Goal: Communication & Community: Answer question/provide support

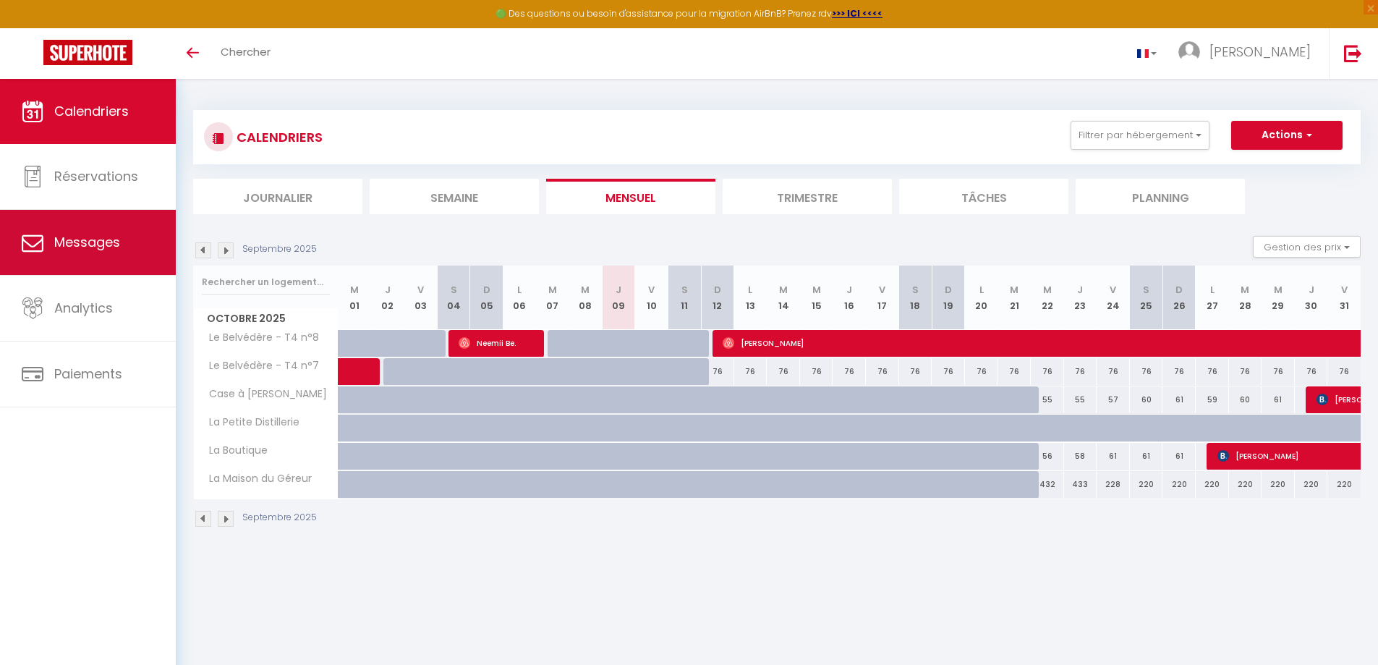
click at [106, 242] on span "Messages" at bounding box center [87, 242] width 66 height 18
select select "message"
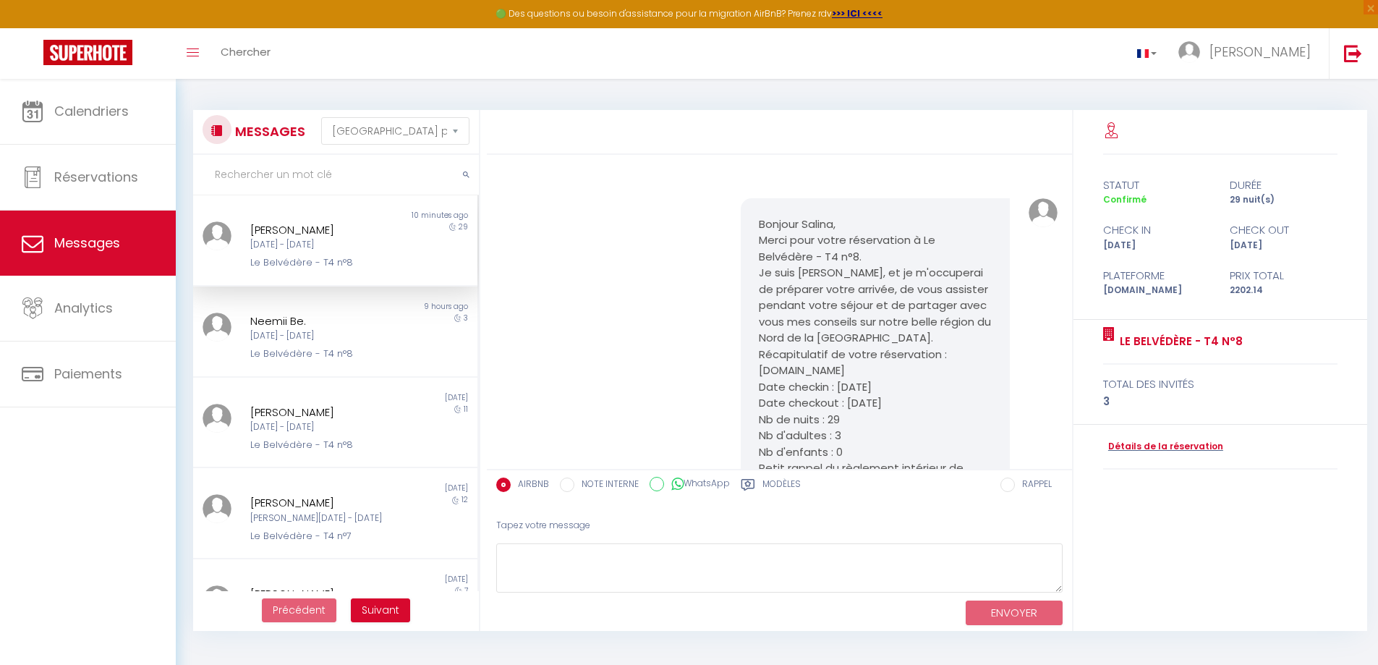
scroll to position [2456, 0]
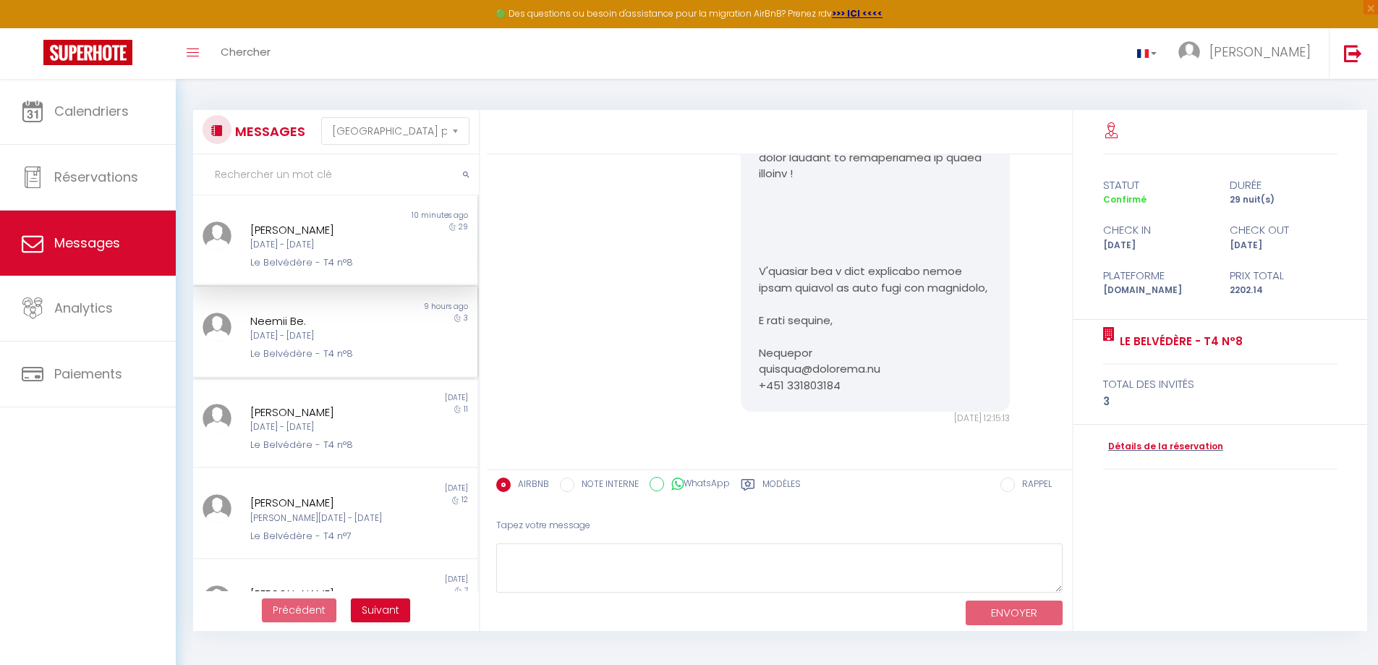
click at [348, 345] on div "Neemii Be. [DATE] - [DATE] Le Belvédère - T4 n°8" at bounding box center [323, 336] width 166 height 49
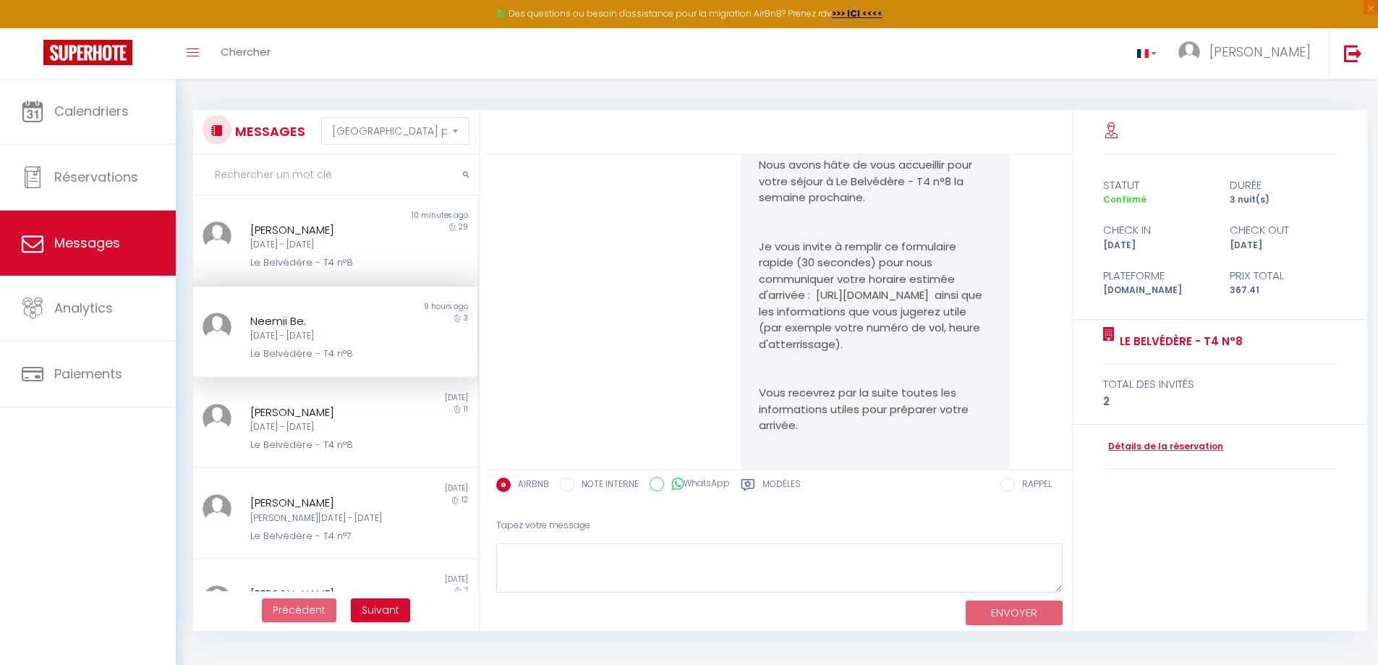
scroll to position [8888, 0]
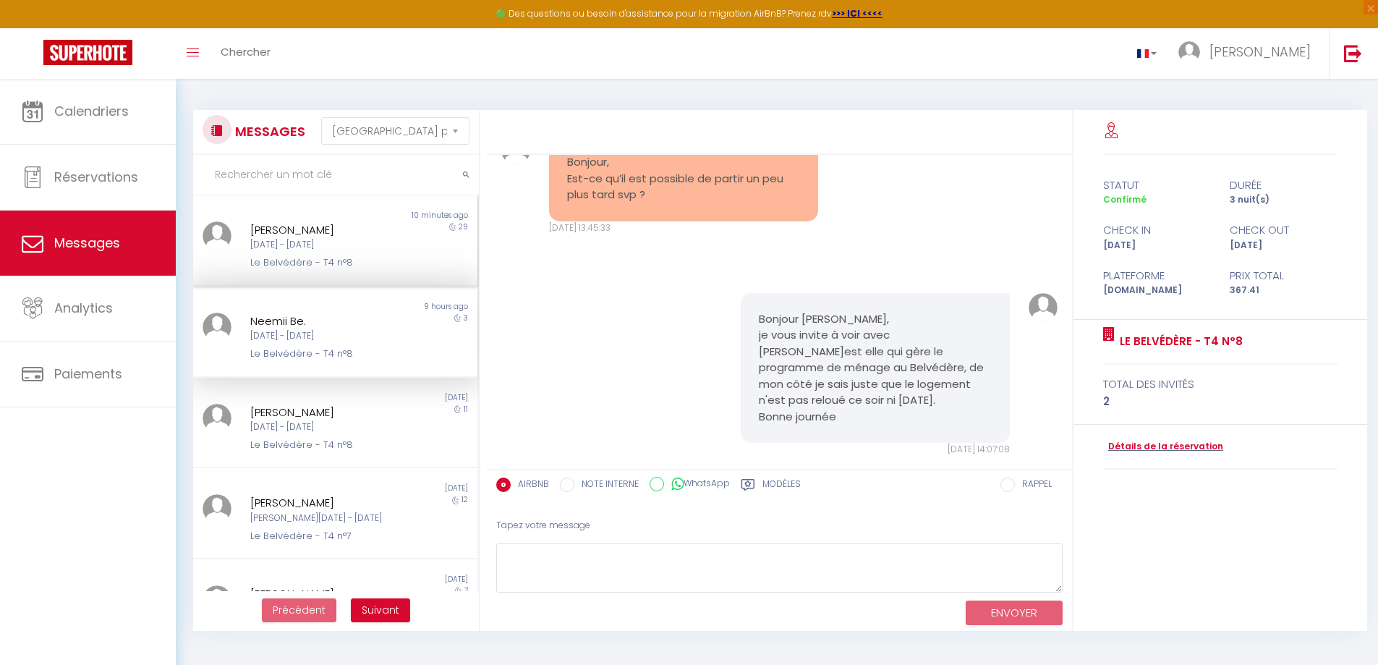
click at [392, 262] on div "[PERSON_NAME] [DATE] - [DATE] Le Belvédère - T4 n°8" at bounding box center [323, 245] width 166 height 49
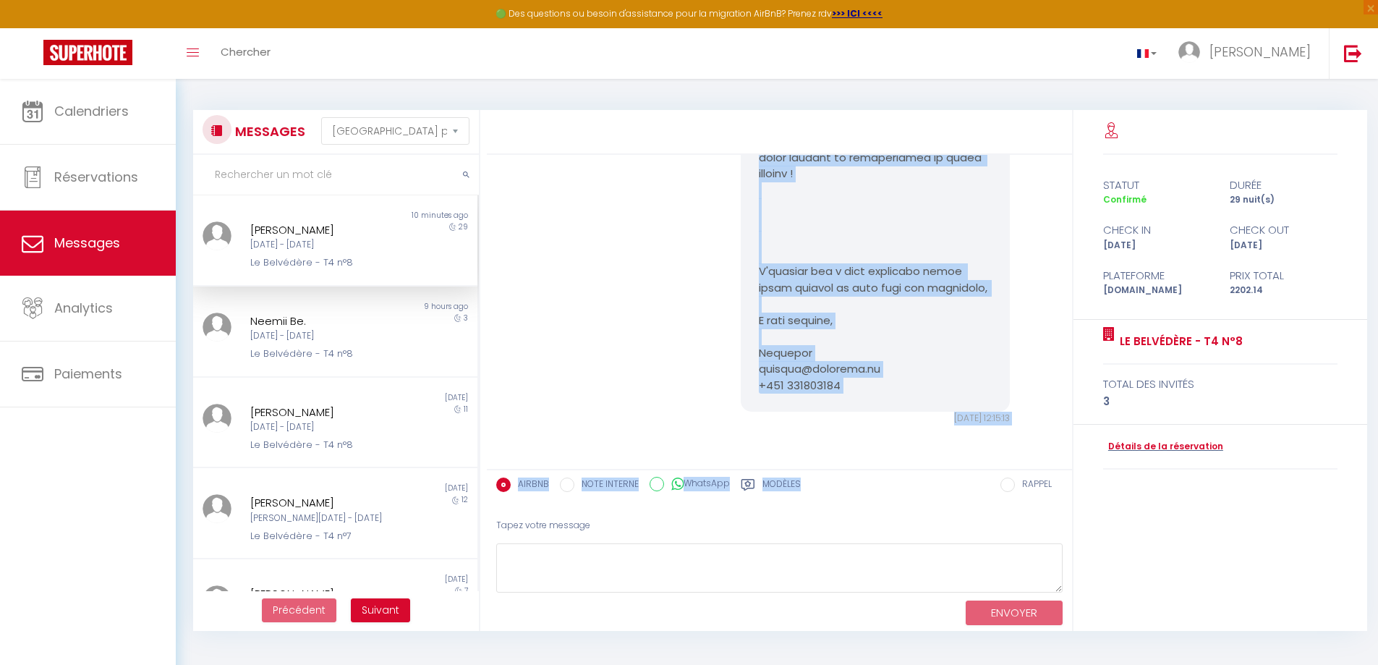
scroll to position [2456, 0]
drag, startPoint x: 754, startPoint y: 197, endPoint x: 858, endPoint y: 339, distance: 176.5
copy pre "Loremip Dolors Ametc adipisc elitsedd ei temp inci utlabo et dolorem al enim ad…"
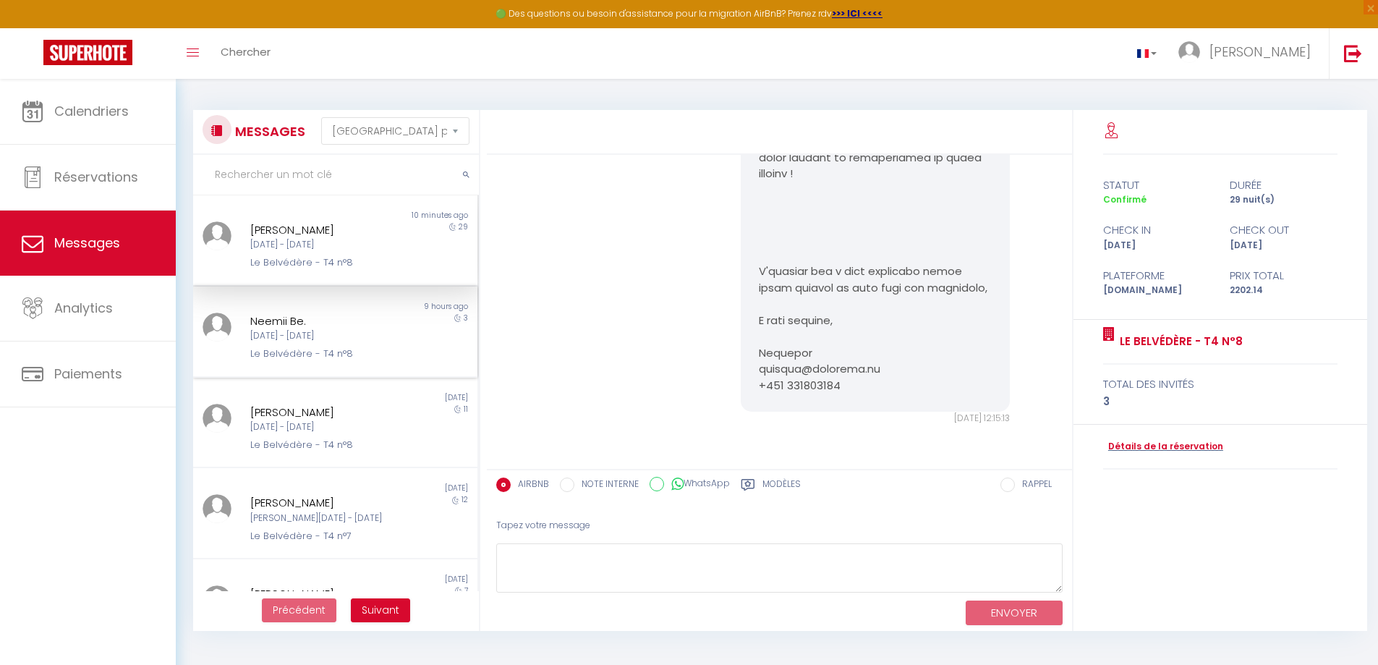
click at [344, 349] on div "Le Belvédère - T4 n°8" at bounding box center [323, 353] width 147 height 14
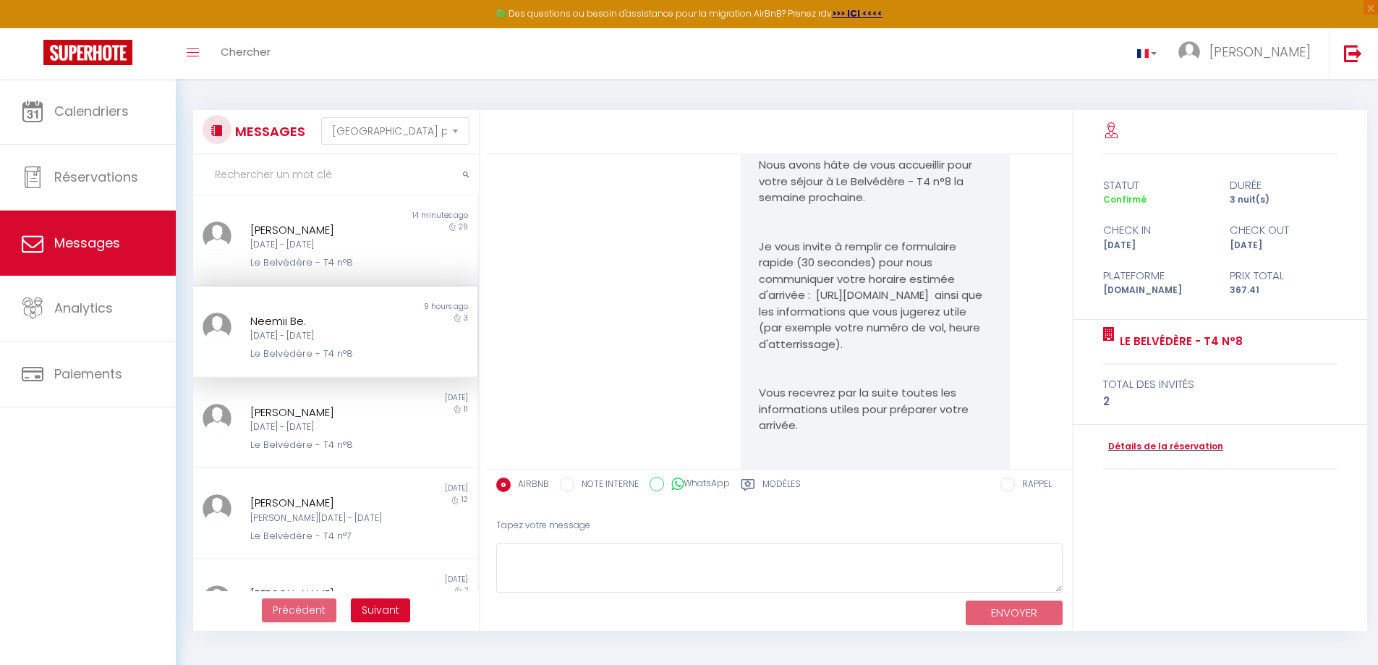
scroll to position [8888, 0]
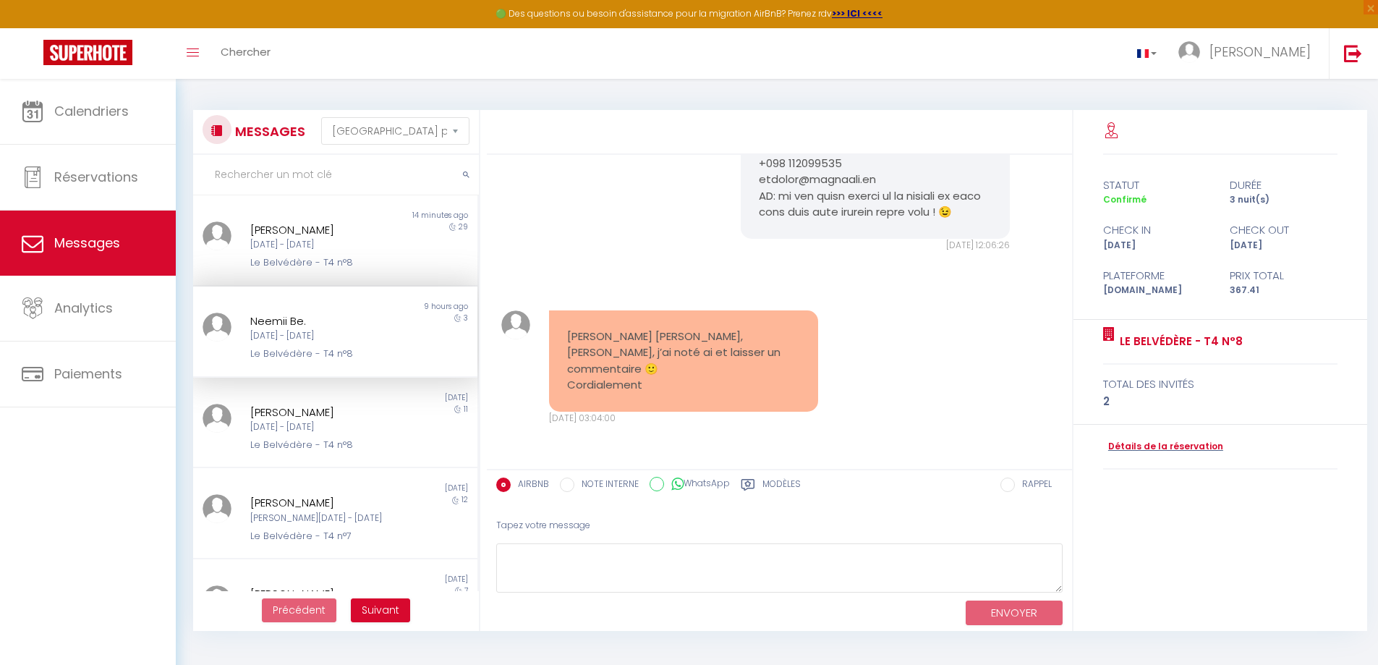
drag, startPoint x: 397, startPoint y: 524, endPoint x: 487, endPoint y: 503, distance: 93.0
click at [397, 525] on div "[PERSON_NAME][DATE] - [DATE] Le Belvédère - T4 n°7" at bounding box center [323, 518] width 166 height 49
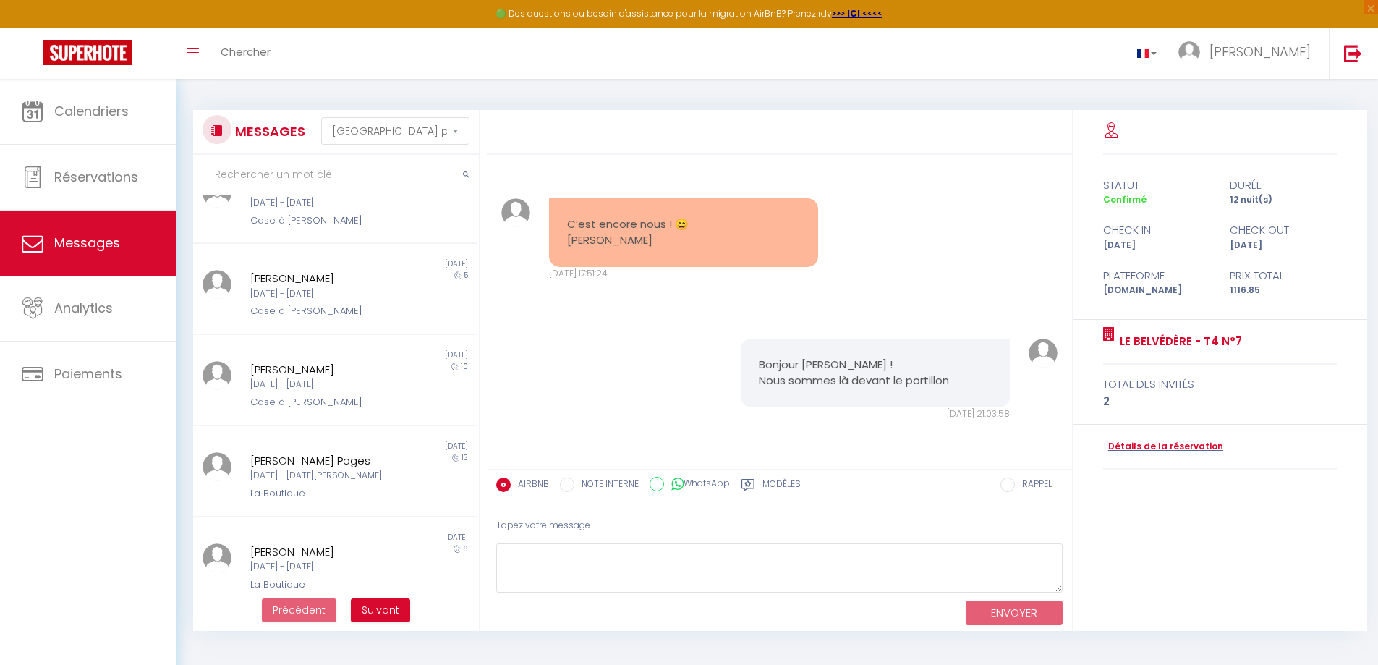
scroll to position [513, 0]
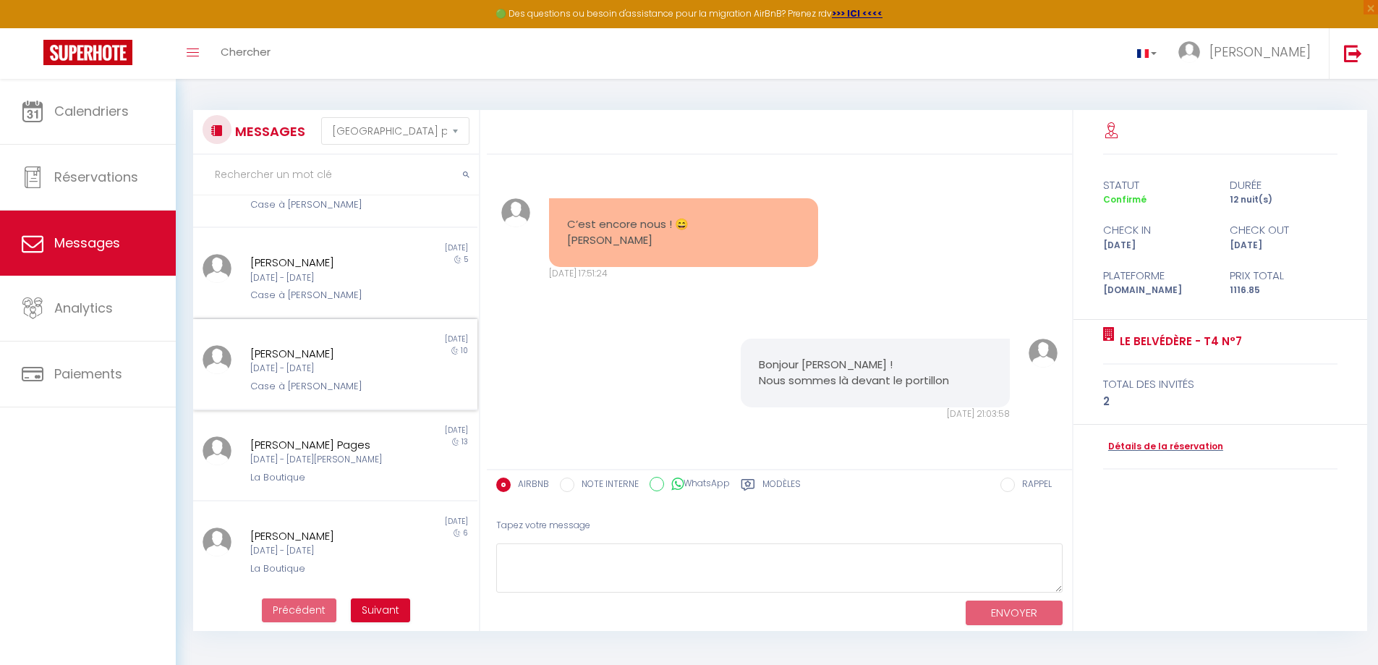
click at [345, 357] on div "[PERSON_NAME]" at bounding box center [323, 353] width 147 height 17
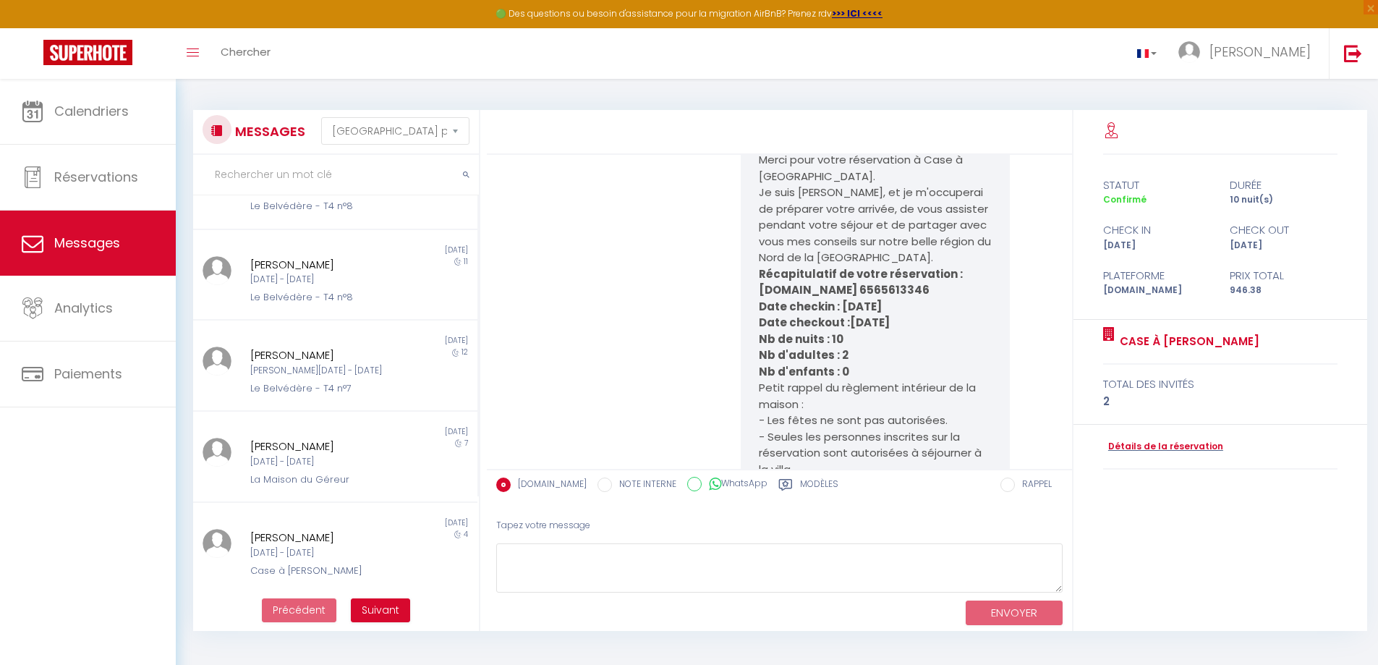
scroll to position [94, 0]
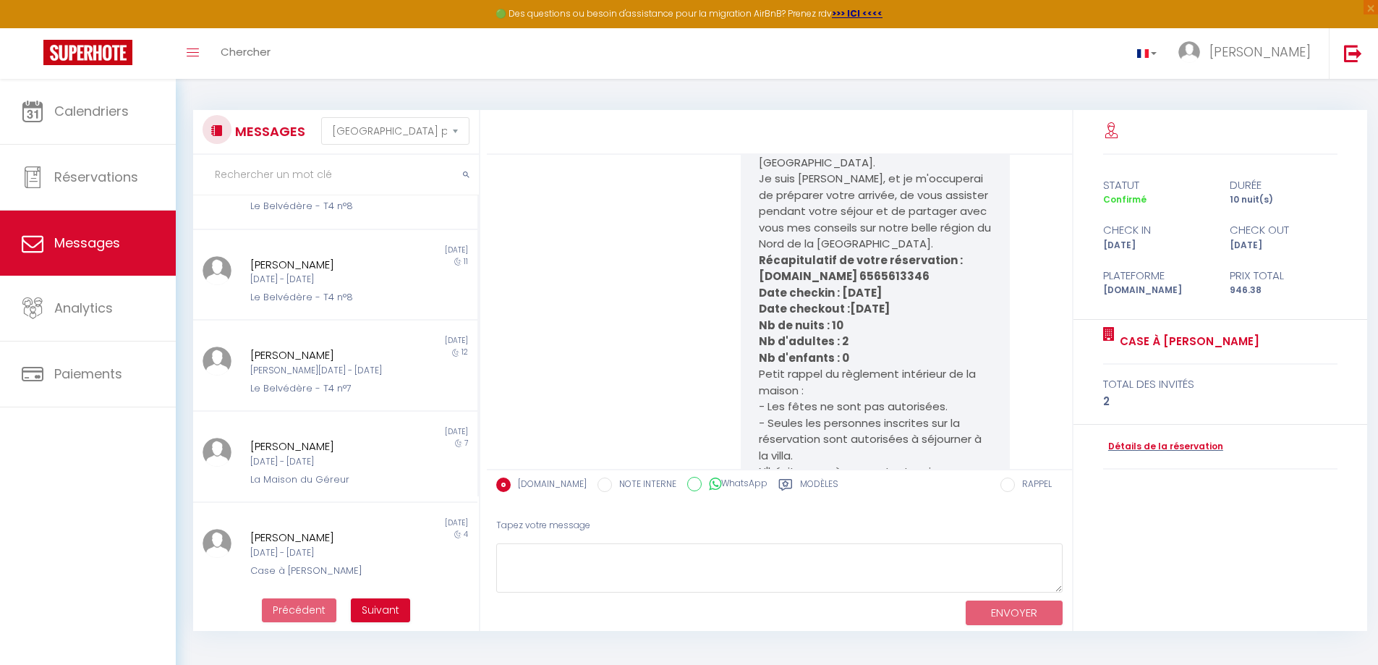
click at [800, 483] on label "Modèles" at bounding box center [819, 486] width 38 height 18
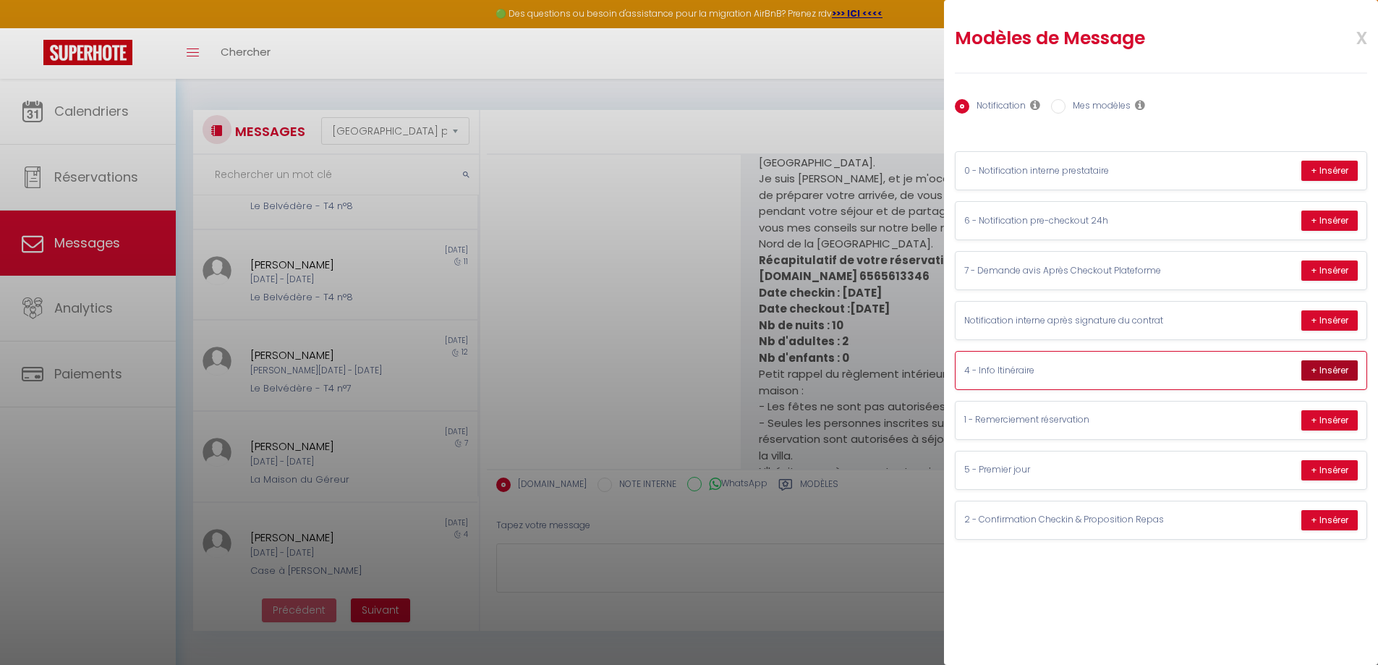
click at [1336, 369] on button "+ Insérer" at bounding box center [1329, 370] width 56 height 20
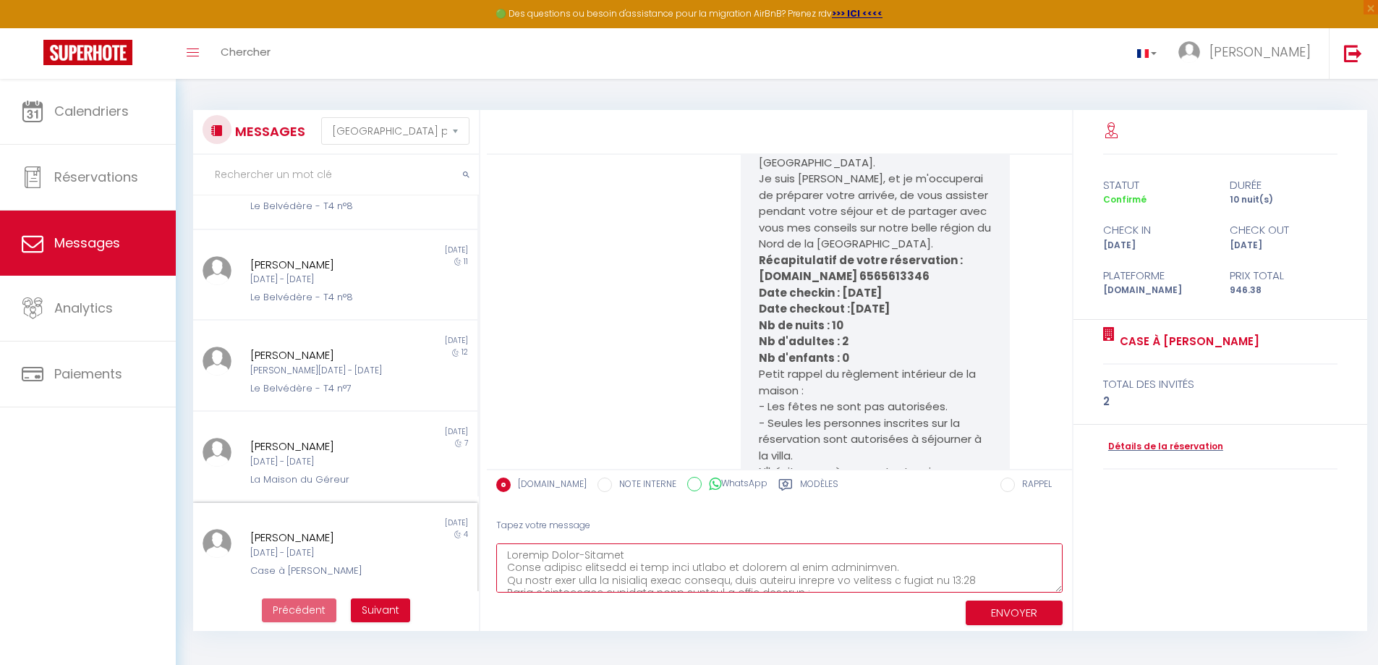
drag, startPoint x: 1011, startPoint y: 570, endPoint x: 466, endPoint y: 529, distance: 546.8
click at [466, 529] on div "MESSAGES Trier par date de réservation [GEOGRAPHIC_DATA] par date de message No…" at bounding box center [777, 370] width 1186 height 521
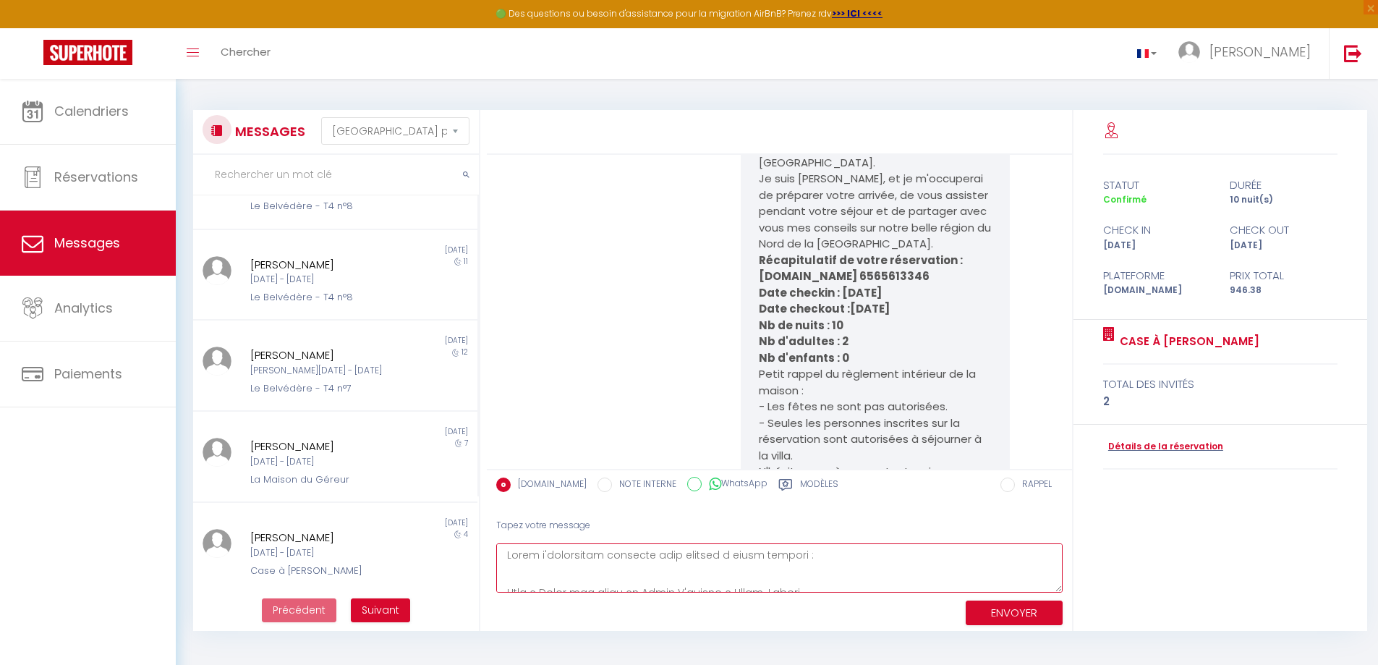
drag, startPoint x: 815, startPoint y: 568, endPoint x: 498, endPoint y: 543, distance: 318.5
click at [500, 542] on div "Tapez votre message ENVOYER" at bounding box center [779, 569] width 585 height 123
type textarea "Lore i Dolor sit ametc ad Elits D'eiusmo t Incid-Utlabo Etdo magnaa enimadm ven…"
drag, startPoint x: 505, startPoint y: 553, endPoint x: 784, endPoint y: 584, distance: 281.0
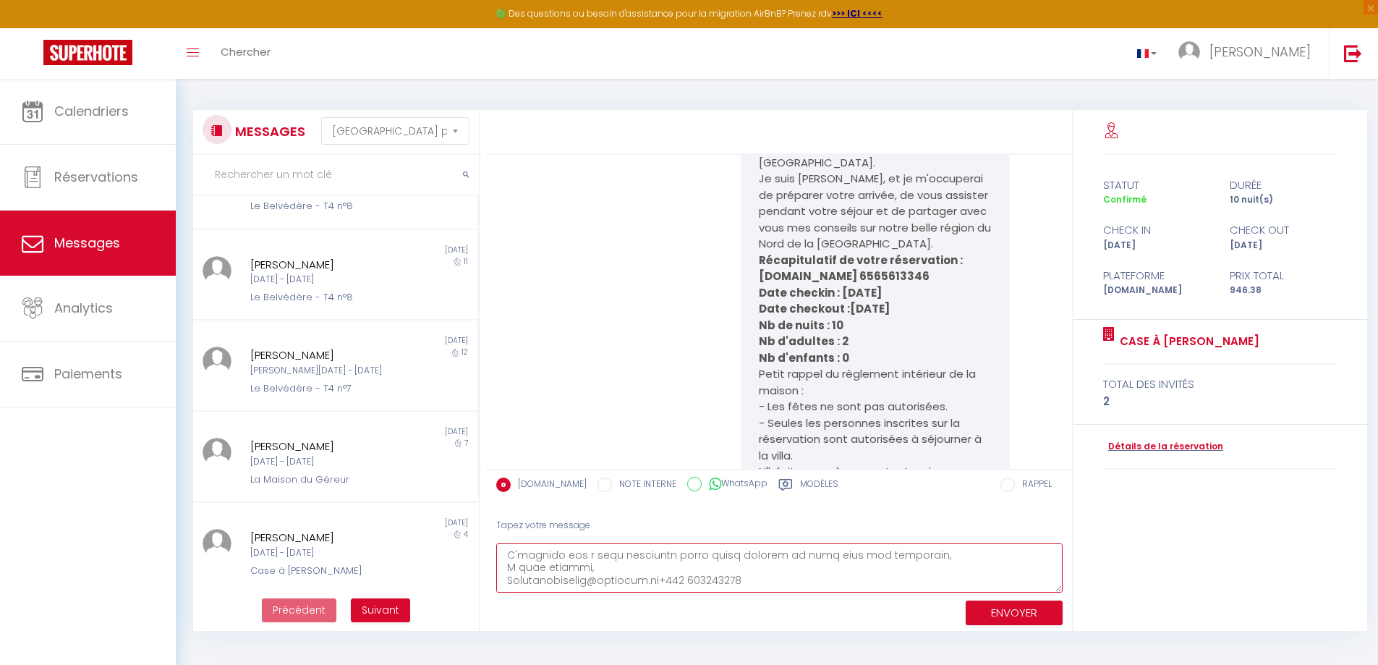
click at [778, 594] on div "Tapez votre message ENVOYER" at bounding box center [779, 569] width 585 height 123
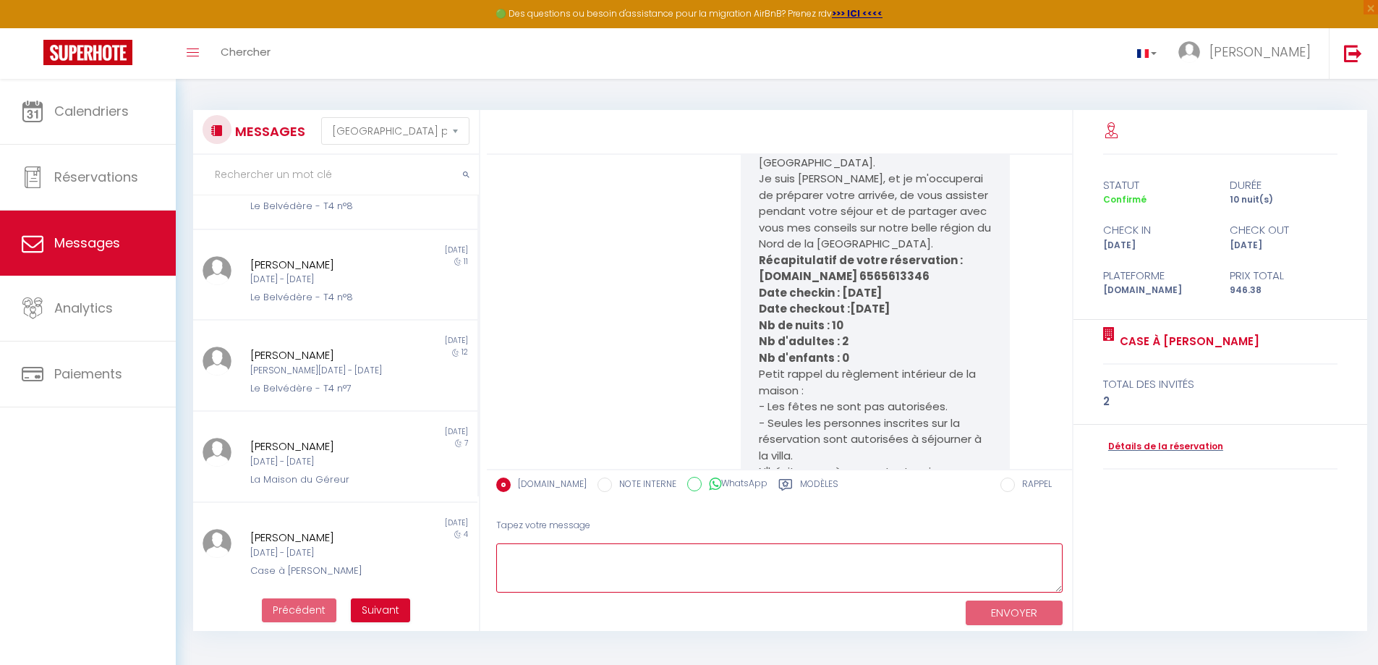
scroll to position [0, 0]
click at [1182, 574] on div "statut durée Confirmé 10 nuit(s) check in check out [DATE] [DATE] Plateforme Pr…" at bounding box center [1220, 370] width 294 height 521
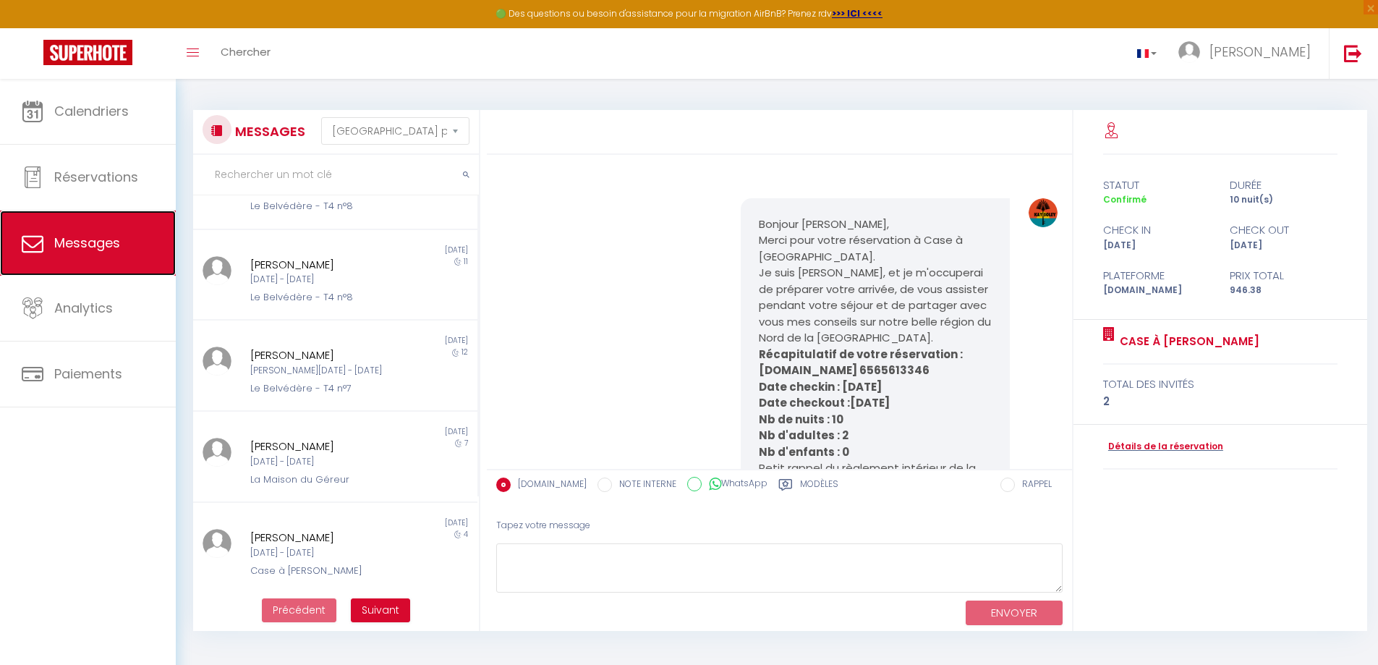
click at [81, 247] on span "Messages" at bounding box center [87, 243] width 66 height 18
click at [87, 242] on span "Messages" at bounding box center [87, 243] width 66 height 18
click at [780, 483] on icon at bounding box center [785, 485] width 13 height 12
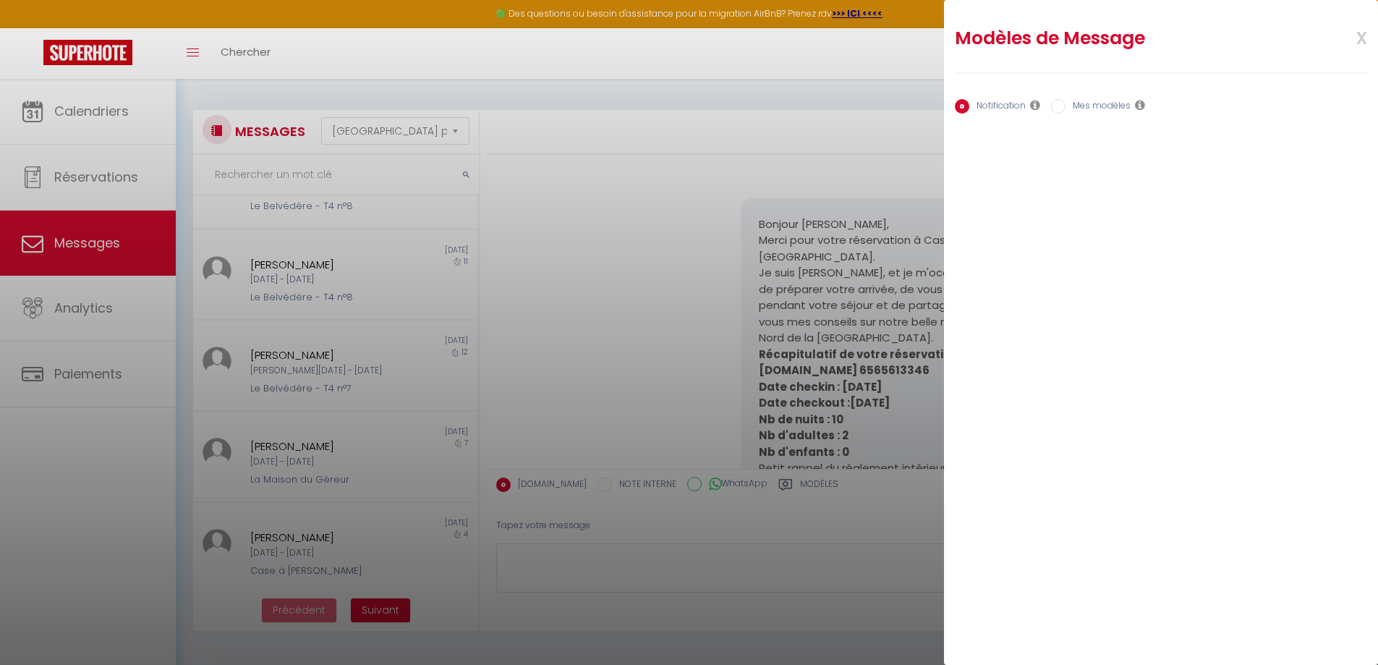
click at [1060, 106] on input "Mes modèles" at bounding box center [1058, 106] width 14 height 14
radio input "true"
click at [1112, 105] on label "Mes modèles" at bounding box center [1097, 107] width 65 height 16
click at [1065, 105] on input "Mes modèles" at bounding box center [1058, 106] width 14 height 14
click at [1141, 128] on div "Notification Mes modèles" at bounding box center [1160, 111] width 431 height 38
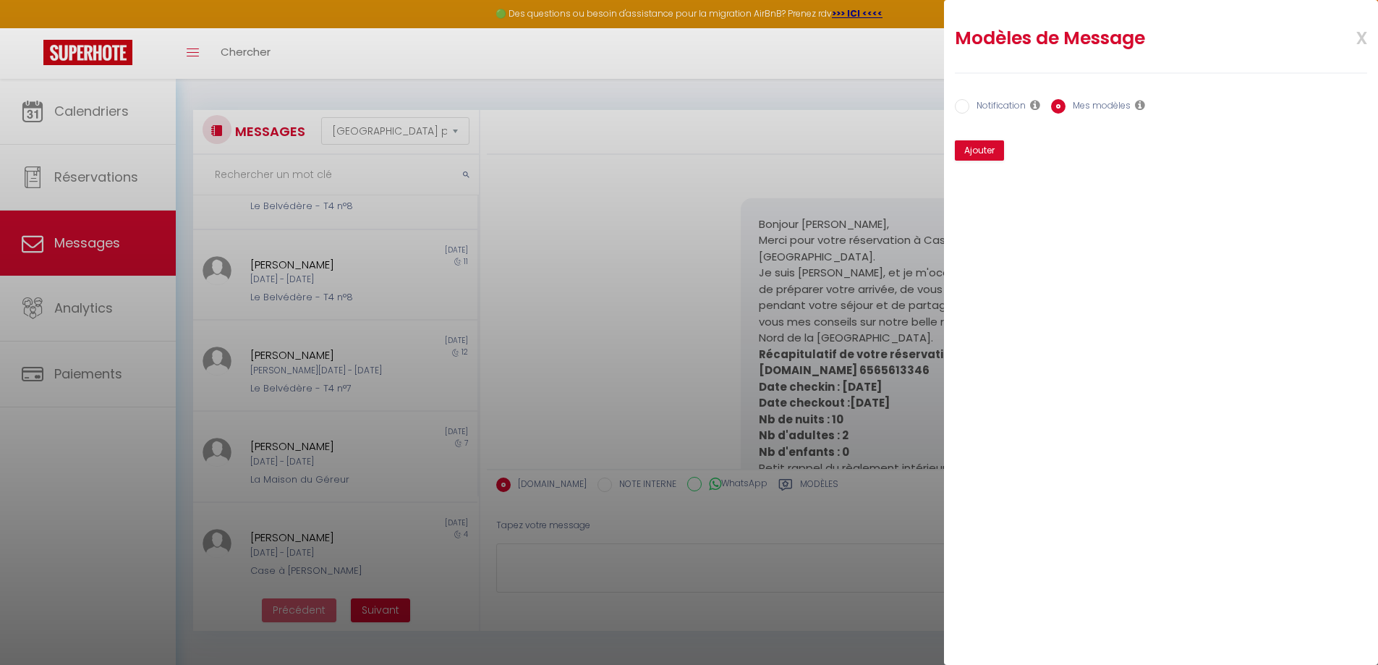
click at [1135, 99] on icon at bounding box center [1140, 105] width 10 height 12
click at [957, 109] on input "Notification" at bounding box center [962, 106] width 14 height 14
radio input "true"
radio input "false"
click at [1361, 40] on span "x" at bounding box center [1344, 37] width 46 height 34
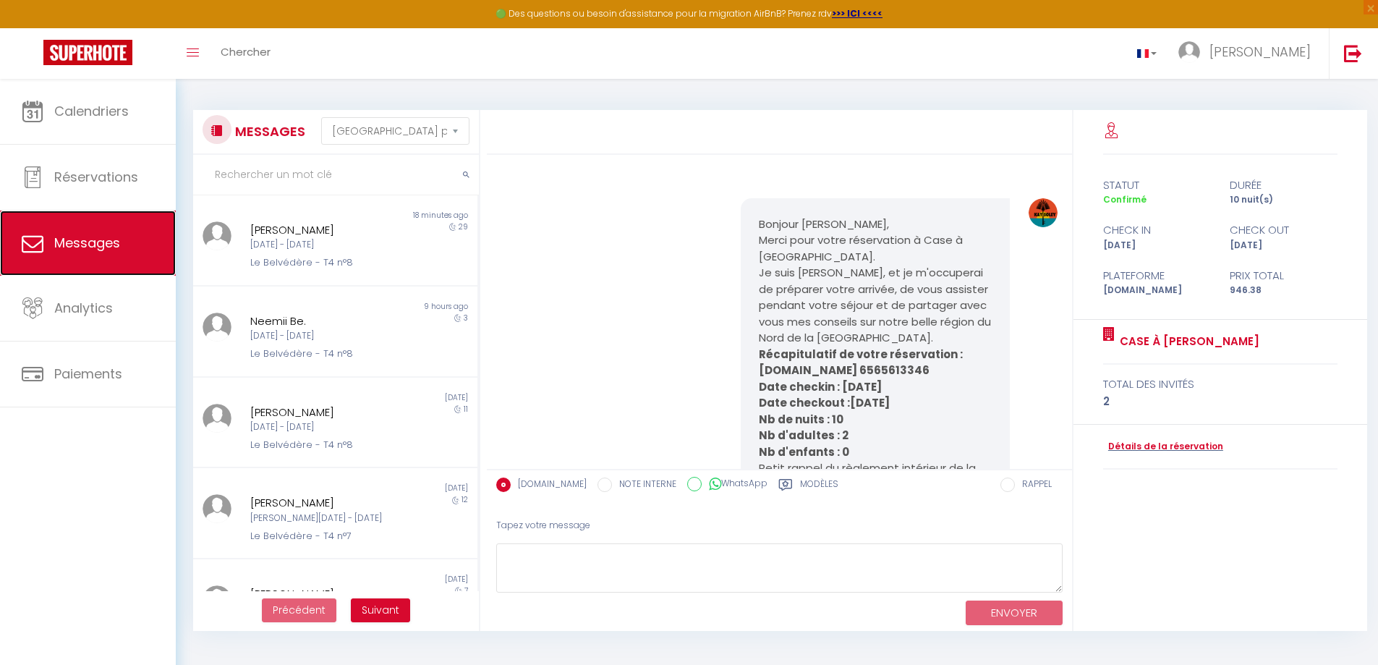
click at [79, 248] on span "Messages" at bounding box center [87, 243] width 66 height 18
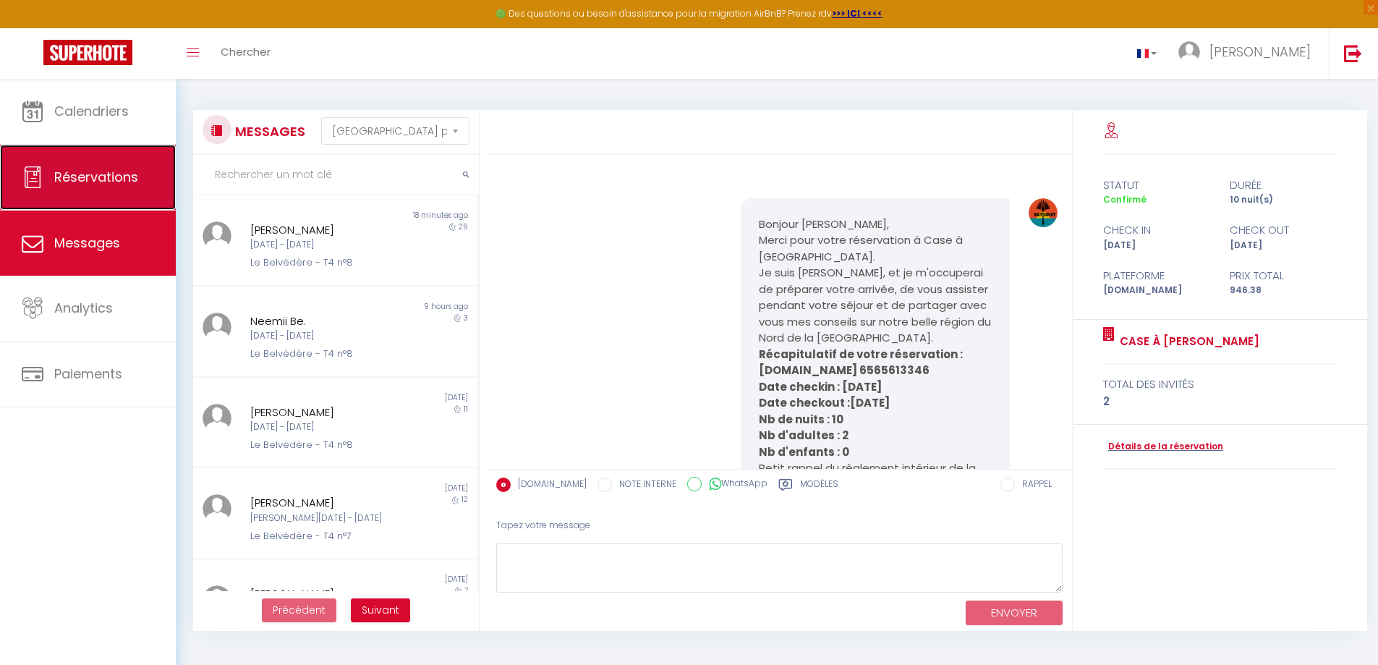
click at [99, 174] on span "Réservations" at bounding box center [96, 177] width 84 height 18
select select "not_cancelled"
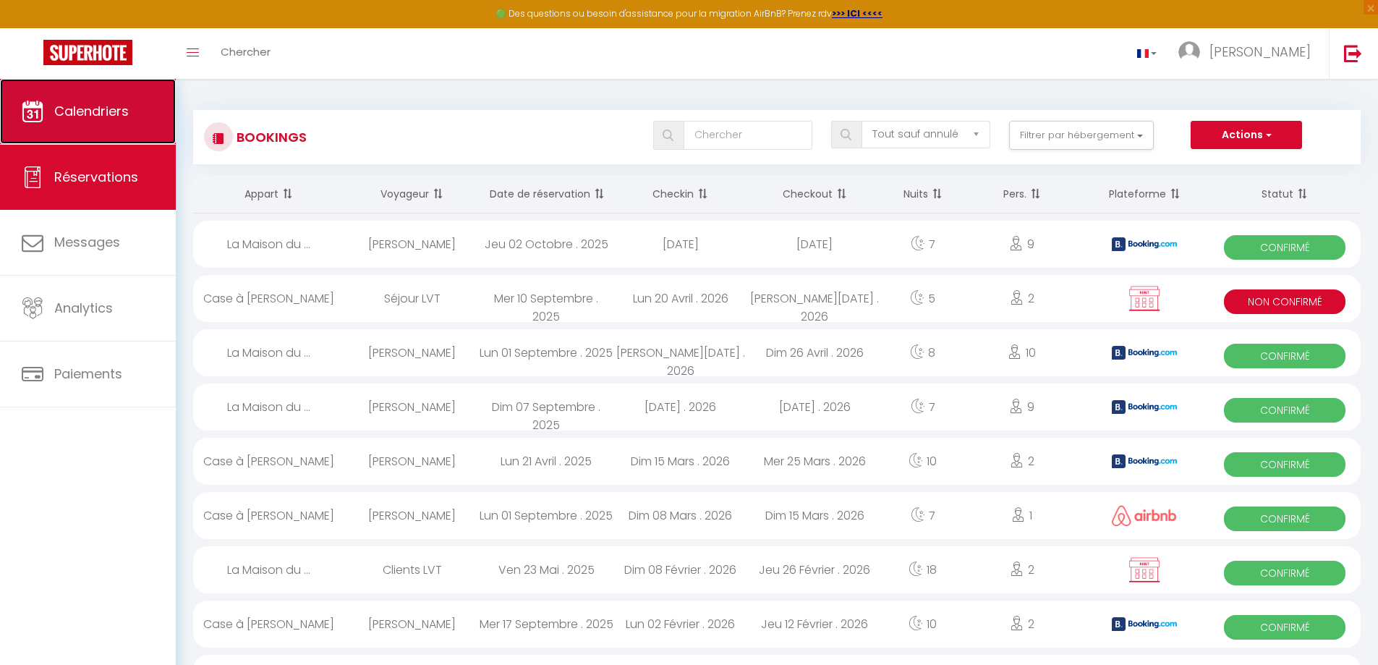
click at [111, 113] on span "Calendriers" at bounding box center [91, 111] width 74 height 18
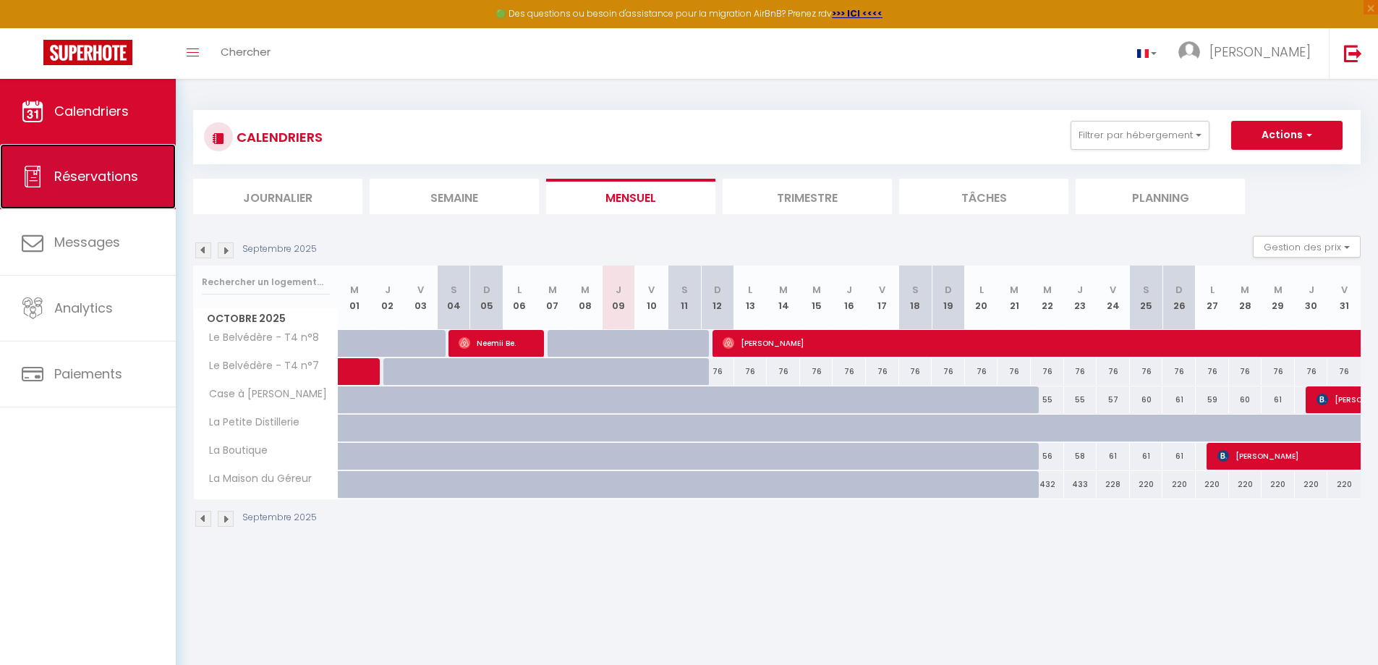
click at [101, 184] on span "Réservations" at bounding box center [96, 176] width 84 height 18
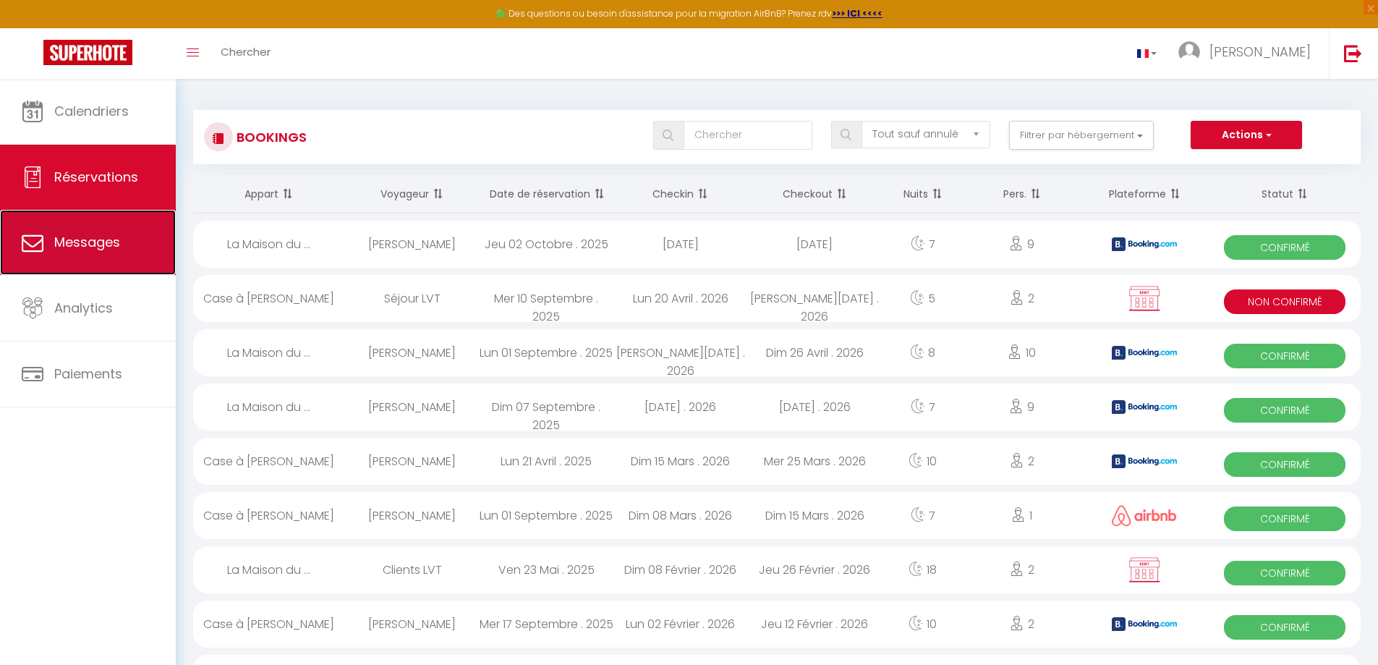
click at [96, 242] on span "Messages" at bounding box center [87, 242] width 66 height 18
select select "message"
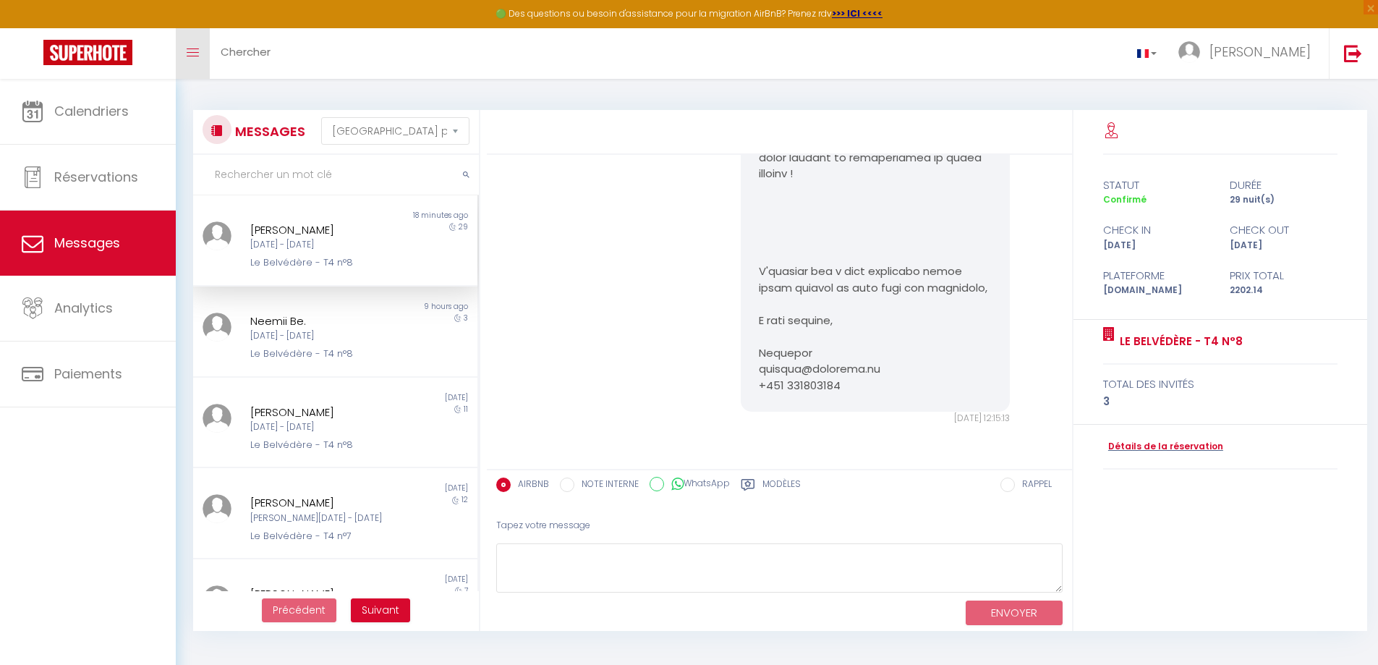
click at [187, 54] on icon "Toggle menubar" at bounding box center [193, 52] width 12 height 9
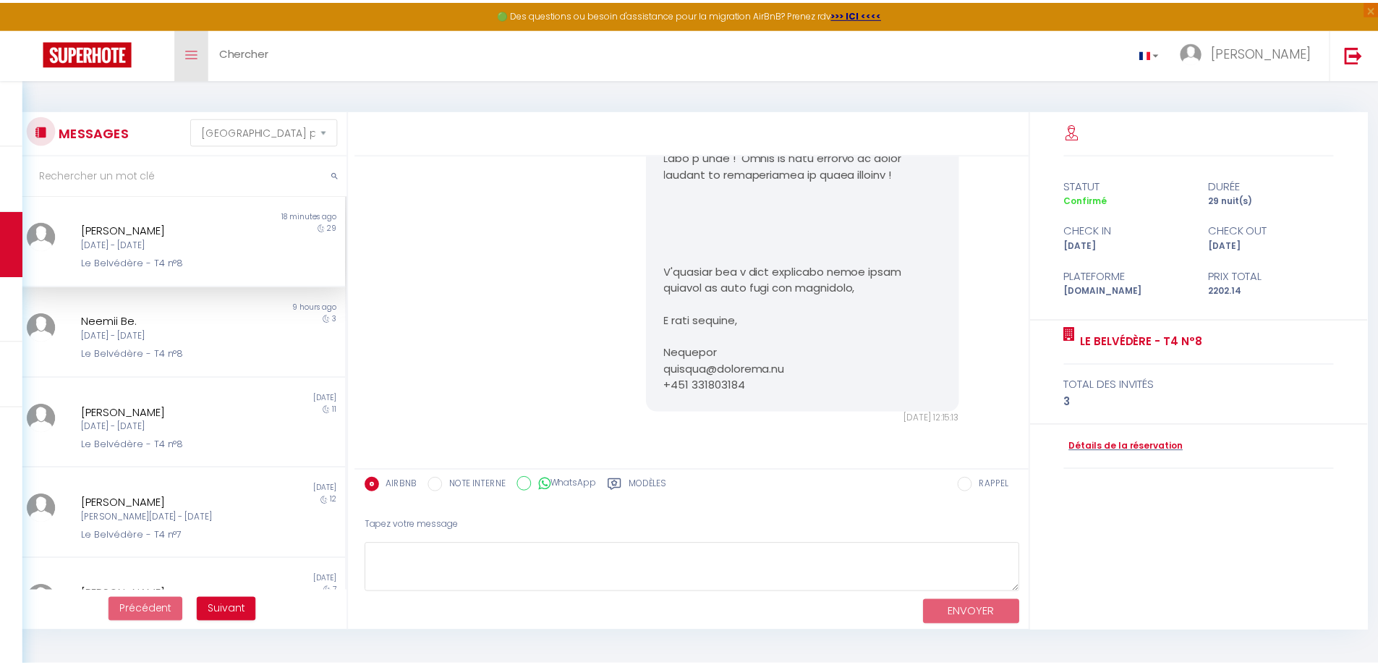
scroll to position [2180, 0]
